Goal: Task Accomplishment & Management: Manage account settings

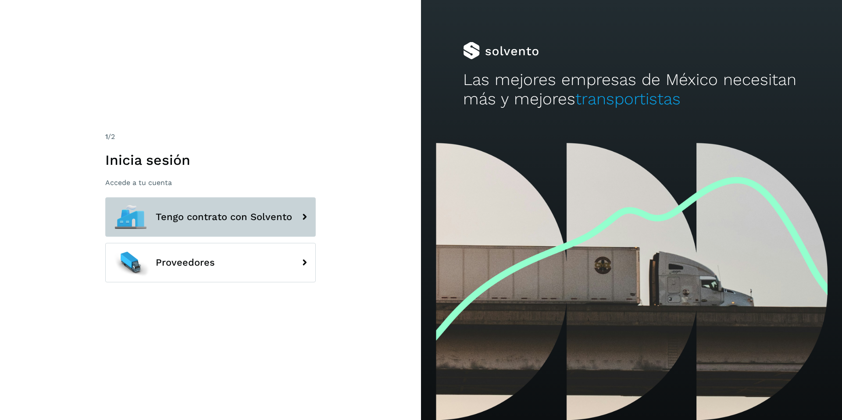
click at [258, 218] on span "Tengo contrato con Solvento" at bounding box center [224, 217] width 136 height 11
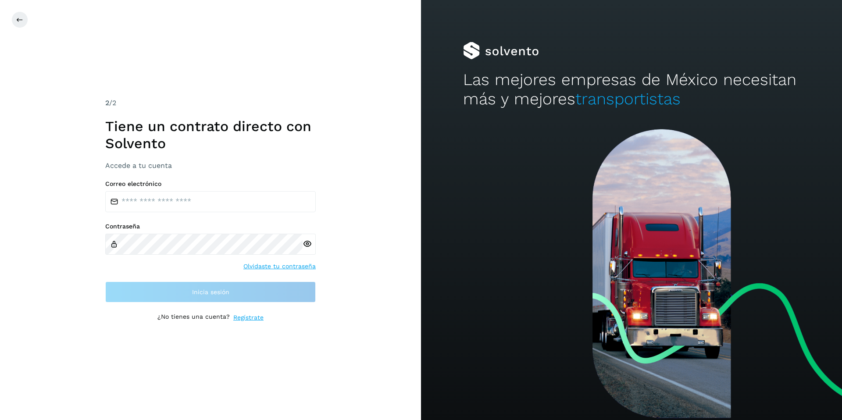
drag, startPoint x: 267, startPoint y: 182, endPoint x: 257, endPoint y: 196, distance: 16.7
click at [264, 185] on label "Correo electrónico" at bounding box center [210, 183] width 211 height 7
click at [255, 200] on input "email" at bounding box center [210, 201] width 211 height 21
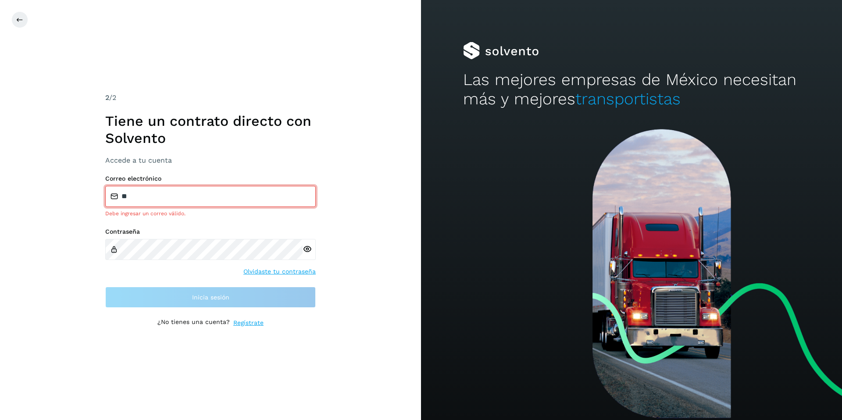
type input "**********"
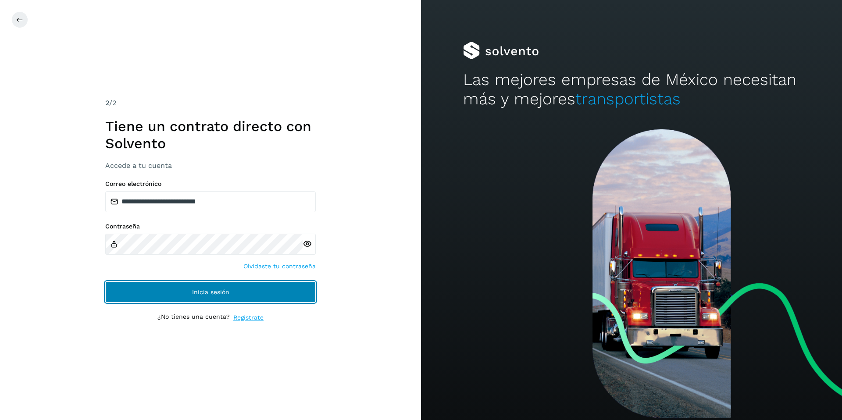
click at [192, 292] on span "Inicia sesión" at bounding box center [210, 292] width 37 height 6
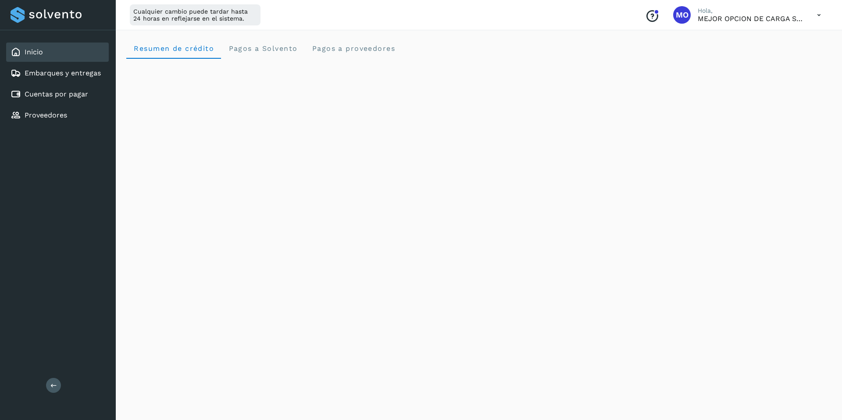
drag, startPoint x: 828, startPoint y: 14, endPoint x: 823, endPoint y: 14, distance: 5.3
click at [825, 14] on div "Cualquier cambio puede tardar hasta 24 horas en reflejarse en el sistema. Conoc…" at bounding box center [479, 15] width 726 height 30
click at [820, 14] on icon at bounding box center [819, 15] width 18 height 18
click at [783, 64] on div "Cerrar sesión" at bounding box center [775, 56] width 104 height 17
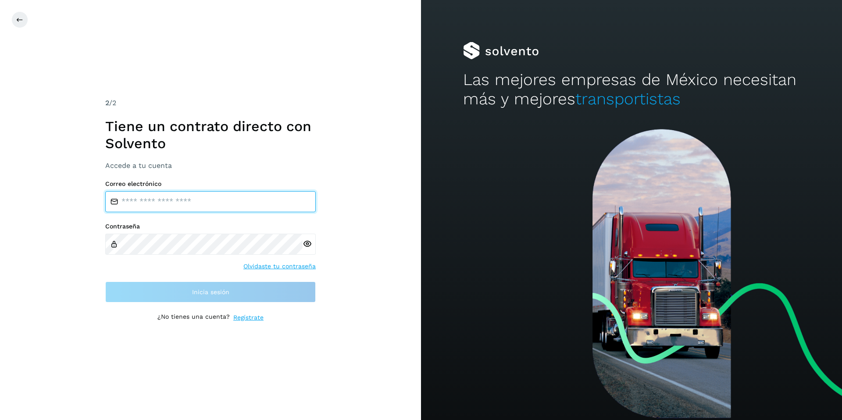
click at [147, 202] on input "email" at bounding box center [210, 201] width 211 height 21
type input "**********"
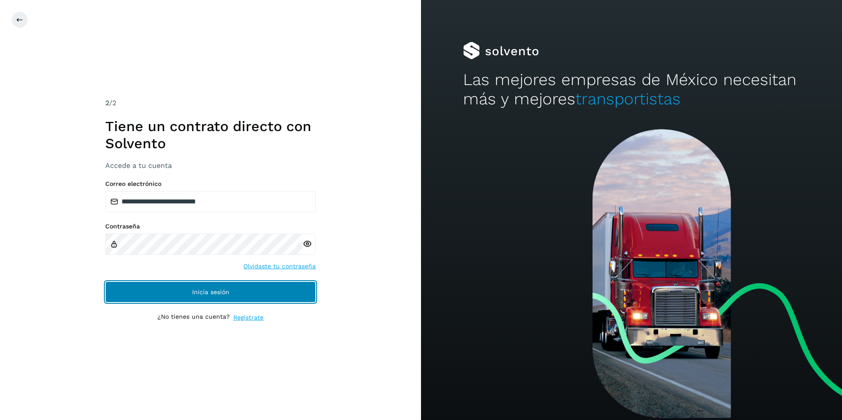
click at [215, 290] on span "Inicia sesión" at bounding box center [210, 292] width 37 height 6
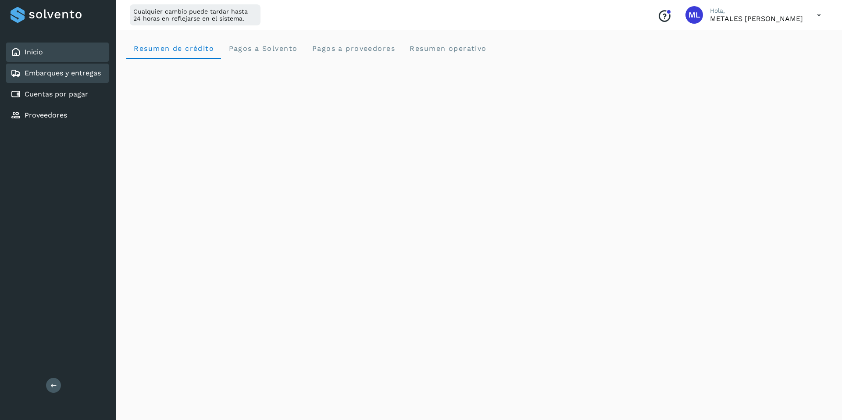
click at [50, 77] on link "Embarques y entregas" at bounding box center [63, 73] width 76 height 8
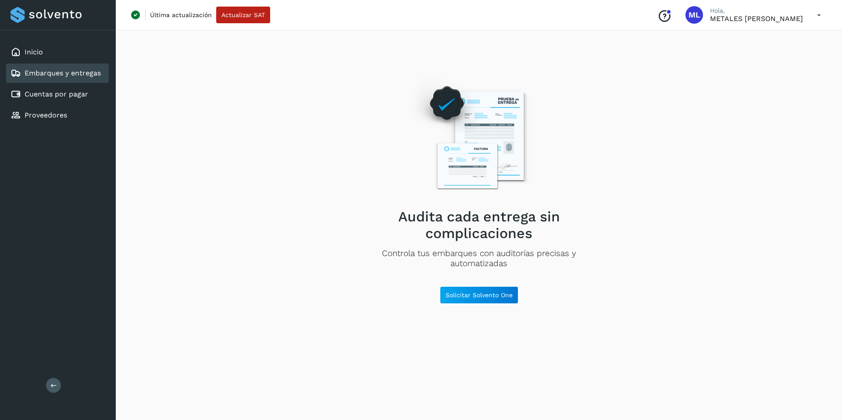
click at [73, 75] on link "Embarques y entregas" at bounding box center [63, 73] width 76 height 8
click at [68, 93] on link "Cuentas por pagar" at bounding box center [57, 94] width 64 height 8
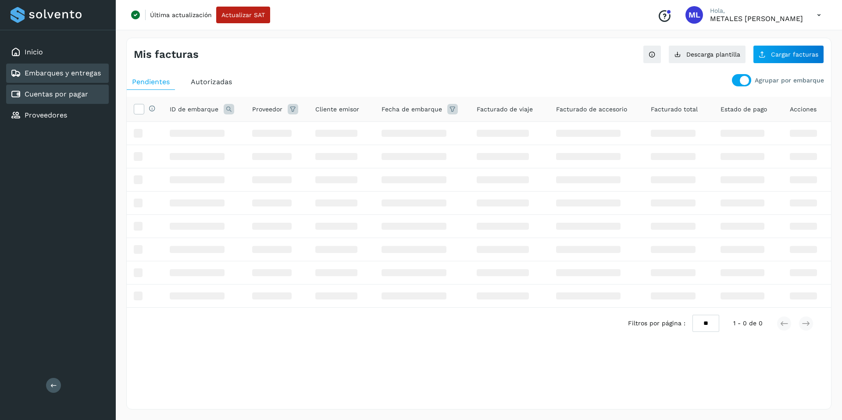
click at [69, 68] on div "Embarques y entregas" at bounding box center [56, 73] width 90 height 11
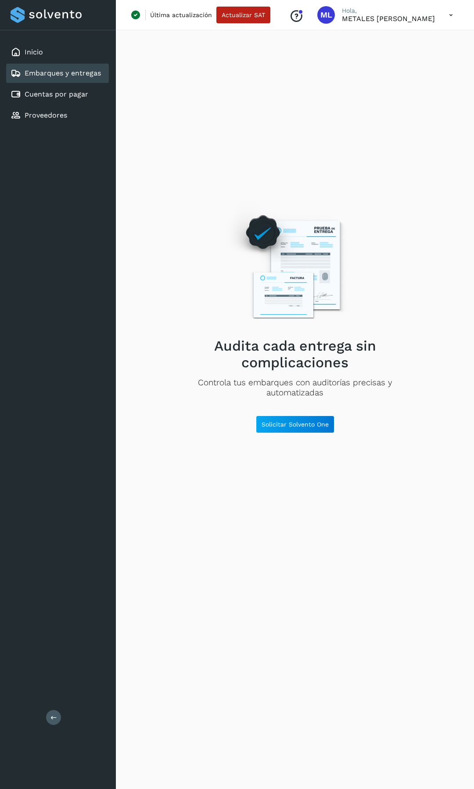
click at [453, 19] on icon at bounding box center [451, 15] width 18 height 18
click at [440, 59] on div "Cerrar sesión" at bounding box center [407, 56] width 104 height 17
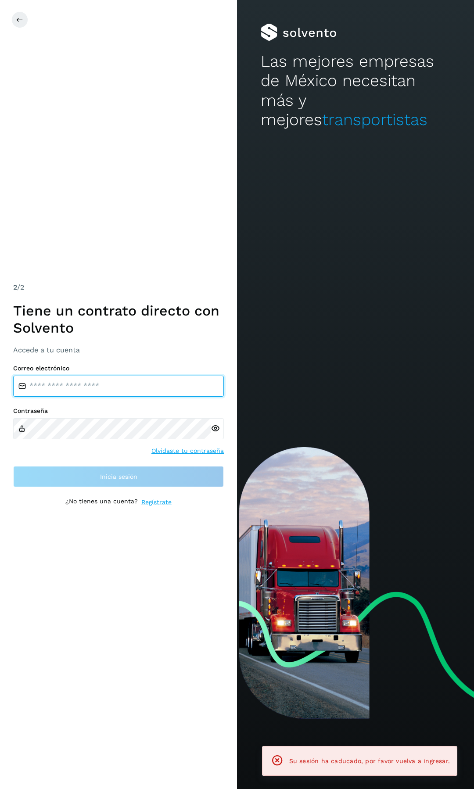
click at [141, 382] on input "email" at bounding box center [118, 385] width 211 height 21
paste input "**********"
type input "**********"
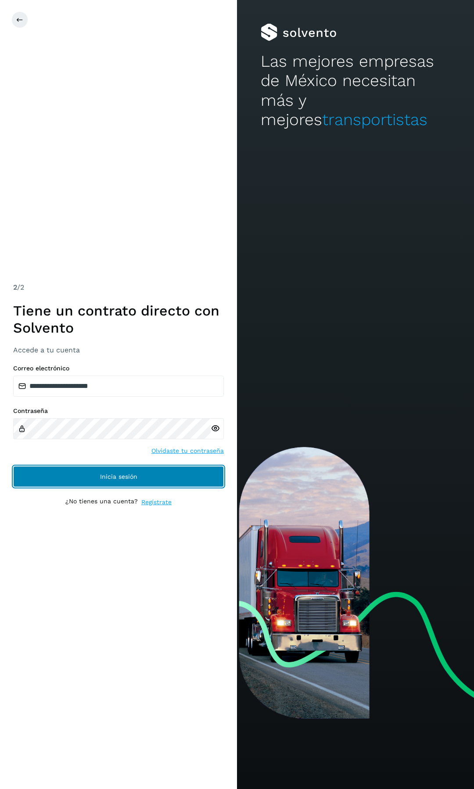
click at [103, 420] on button "Inicia sesión" at bounding box center [118, 476] width 211 height 21
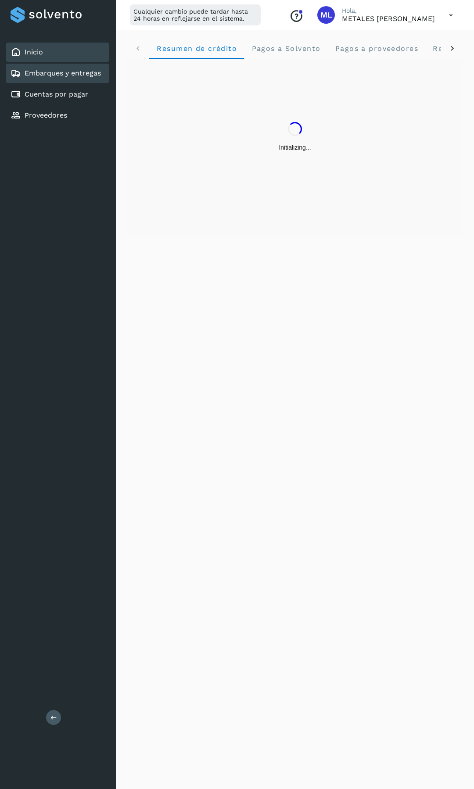
click at [67, 73] on link "Embarques y entregas" at bounding box center [63, 73] width 76 height 8
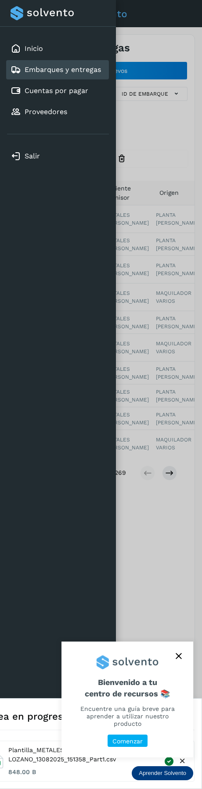
click at [180, 420] on icon "close," at bounding box center [178, 656] width 6 height 6
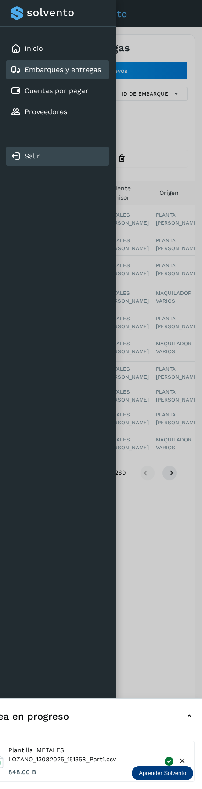
click at [28, 161] on div "Salir" at bounding box center [58, 156] width 94 height 11
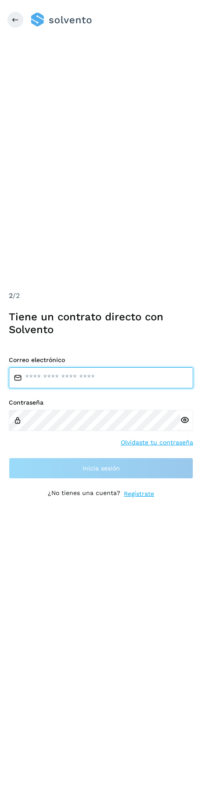
click at [143, 378] on input "email" at bounding box center [101, 377] width 184 height 21
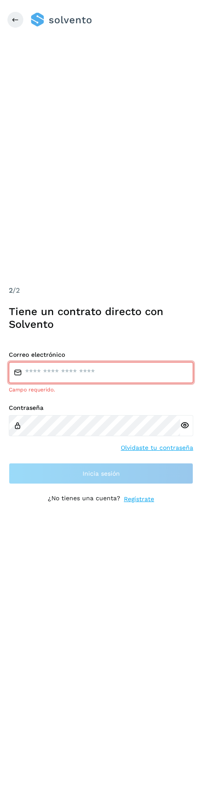
type input "**********"
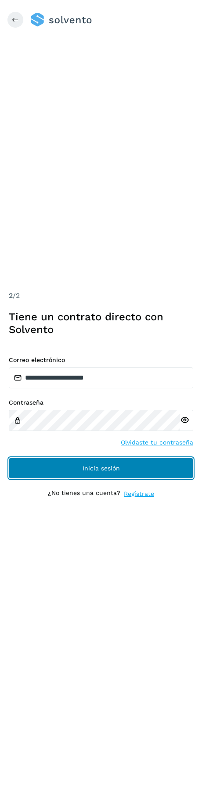
click at [120, 420] on button "Inicia sesión" at bounding box center [101, 467] width 184 height 21
